Goal: Find specific page/section: Find specific page/section

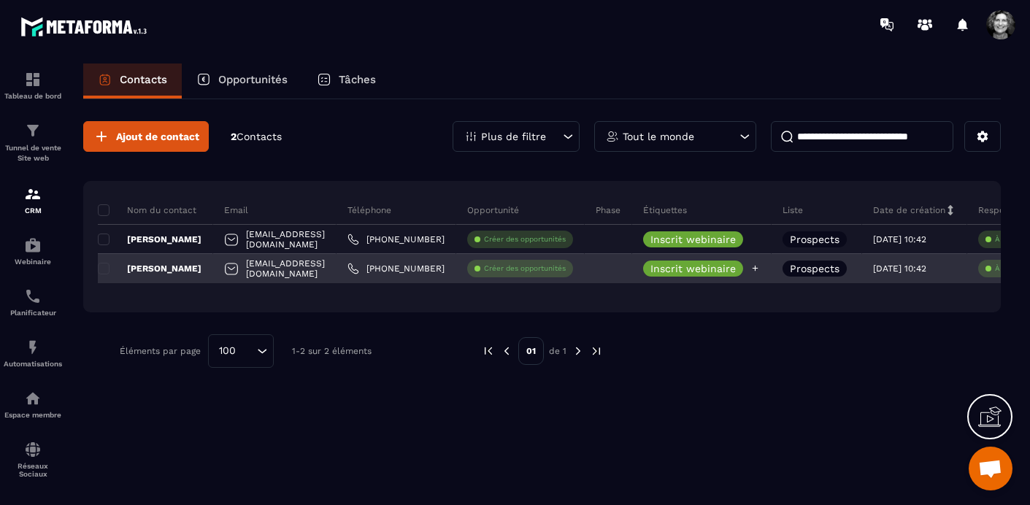
scroll to position [0, 110]
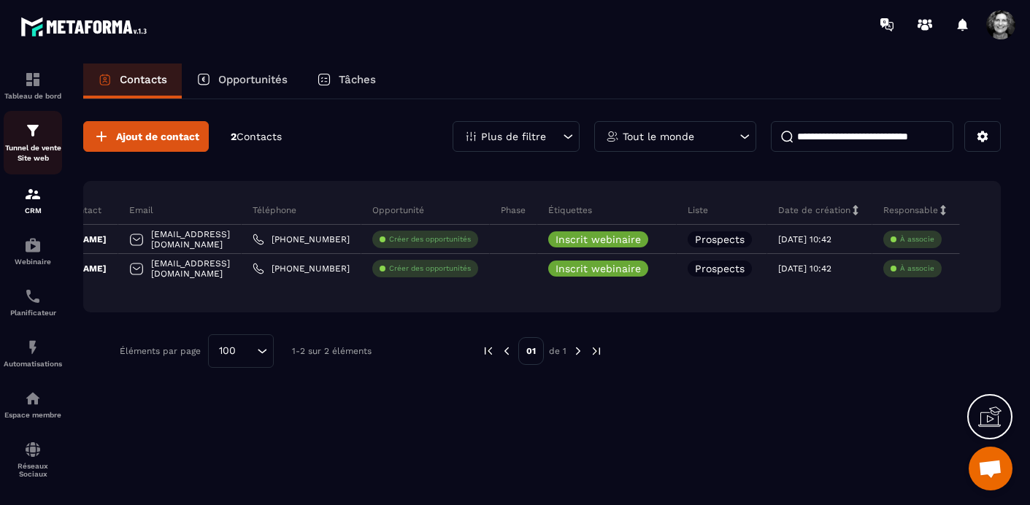
click at [34, 145] on p "Tunnel de vente Site web" at bounding box center [33, 153] width 58 height 20
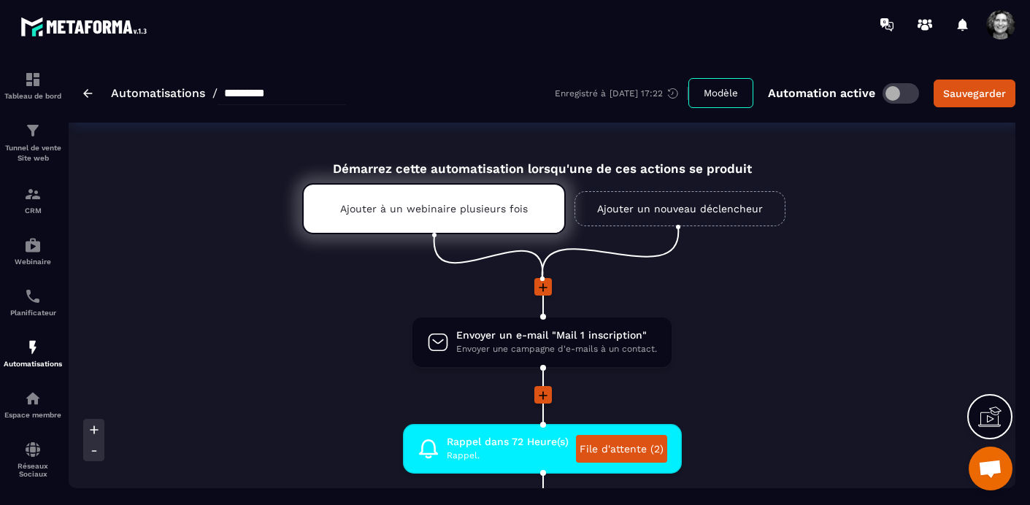
scroll to position [18616, 0]
